Goal: Transaction & Acquisition: Obtain resource

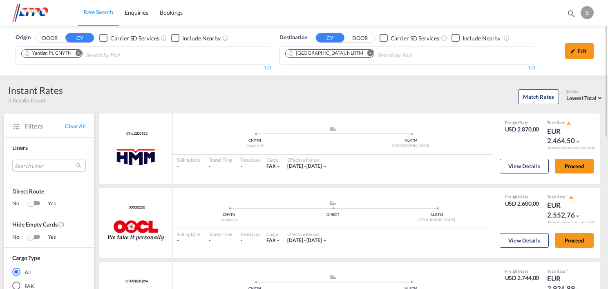
click at [80, 52] on md-icon "Remove" at bounding box center [78, 53] width 6 height 6
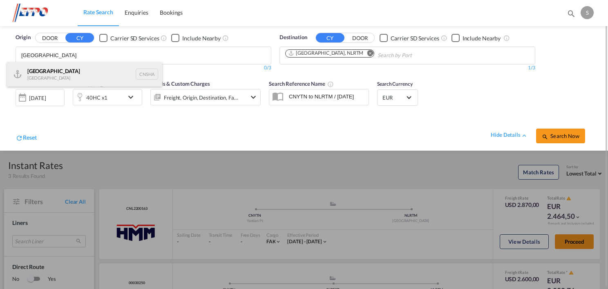
type input "[GEOGRAPHIC_DATA]"
drag, startPoint x: 78, startPoint y: 80, endPoint x: 484, endPoint y: 128, distance: 408.7
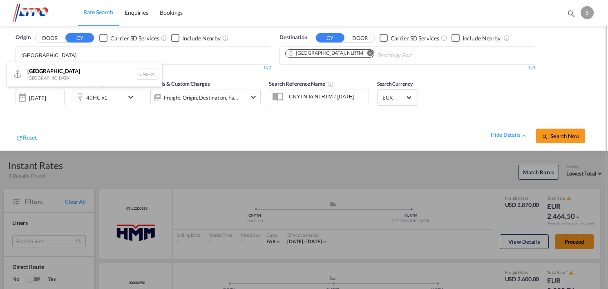
click at [78, 79] on div "Shanghai [GEOGRAPHIC_DATA] CNSHA" at bounding box center [84, 74] width 155 height 25
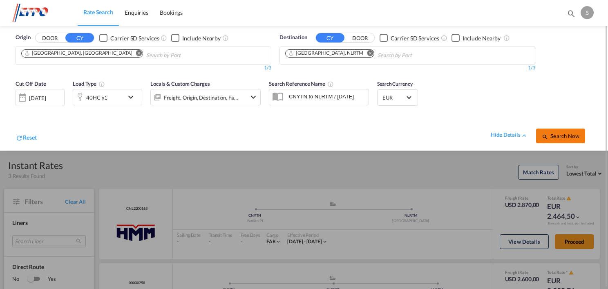
click at [555, 137] on span "Search Now" at bounding box center [560, 136] width 37 height 7
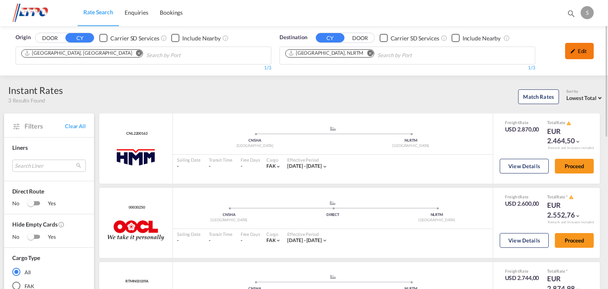
click at [583, 49] on div "Edit" at bounding box center [579, 51] width 29 height 16
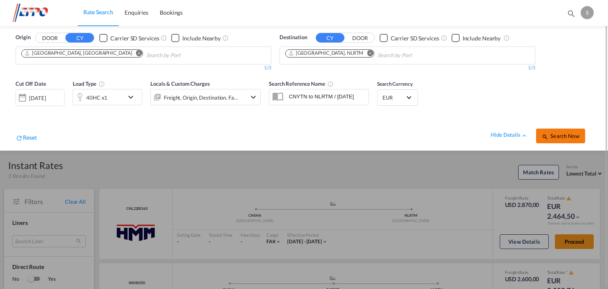
click at [551, 133] on span "Search Now" at bounding box center [560, 136] width 37 height 7
